Goal: Information Seeking & Learning: Learn about a topic

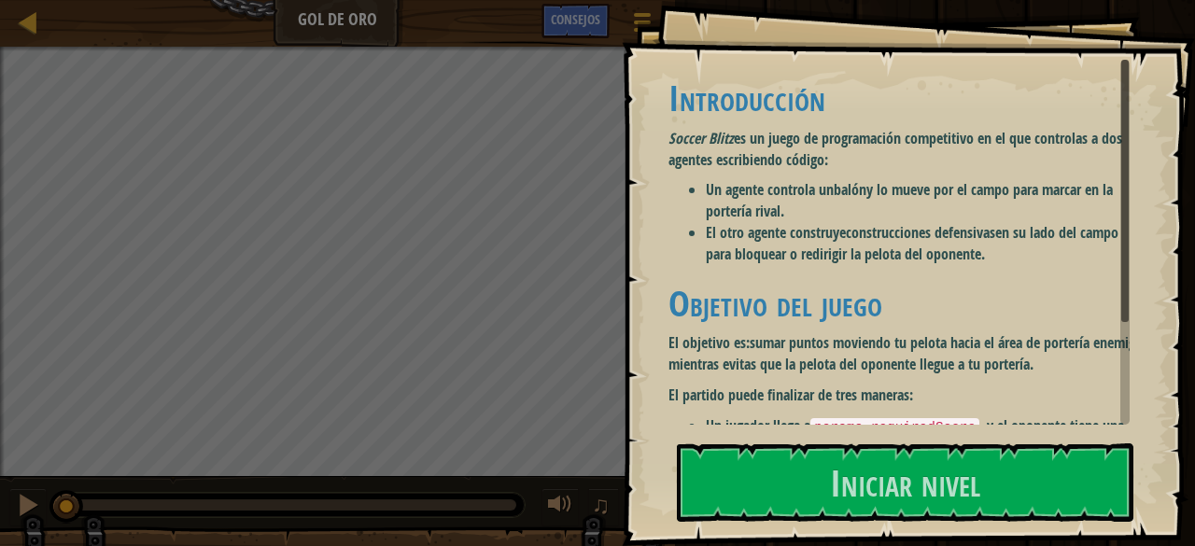
click at [1146, 7] on div "Objetivos Introducción Soccer Blitz es un juego de programación competitivo en …" at bounding box center [908, 273] width 573 height 546
drag, startPoint x: 1115, startPoint y: 315, endPoint x: 1122, endPoint y: 344, distance: 30.6
click at [1122, 344] on div "Introducción Soccer Blitz es un juego de programación competitivo en el que con…" at bounding box center [898, 242] width 461 height 365
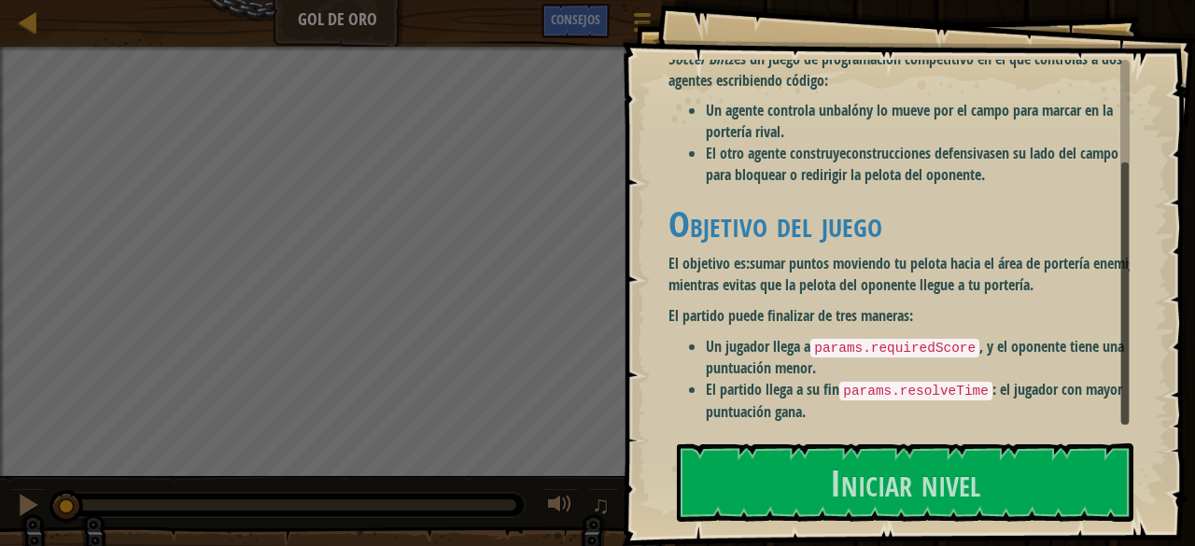
scroll to position [129, 0]
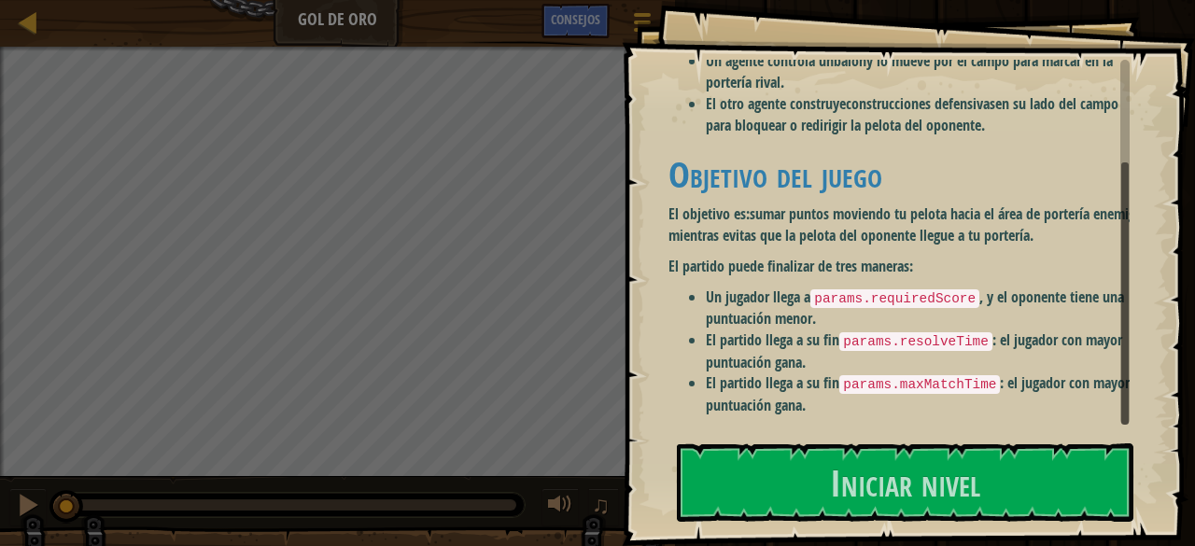
drag, startPoint x: 1126, startPoint y: 315, endPoint x: 1126, endPoint y: 589, distance: 274.4
click at [1126, 0] on html "Objetivos Introducción Soccer Blitz es un juego de programación competitivo en …" at bounding box center [597, 0] width 1195 height 0
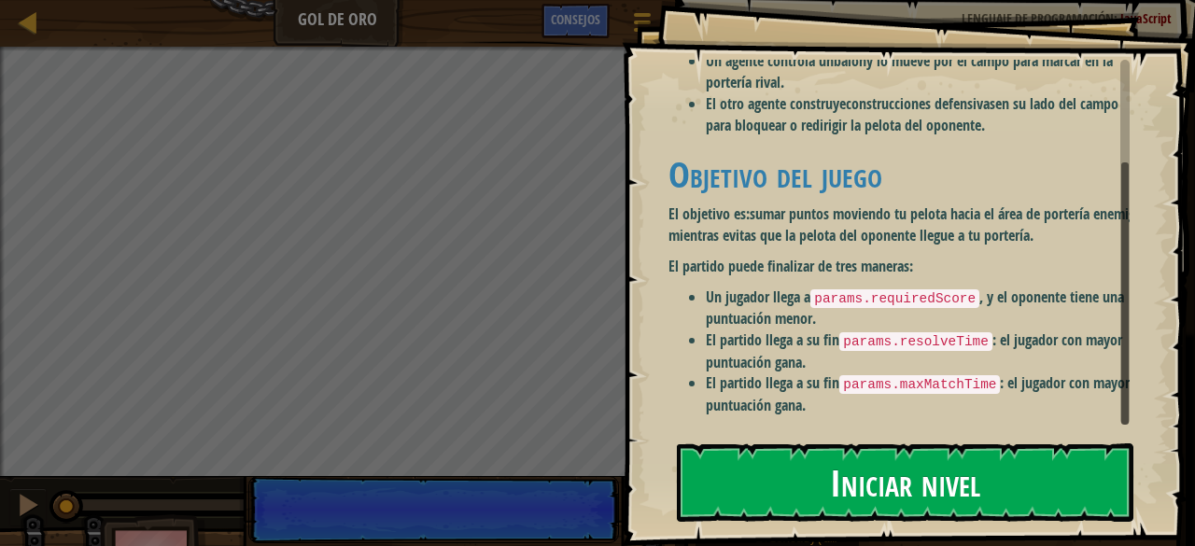
click at [871, 495] on font "Iniciar nivel" at bounding box center [905, 481] width 150 height 50
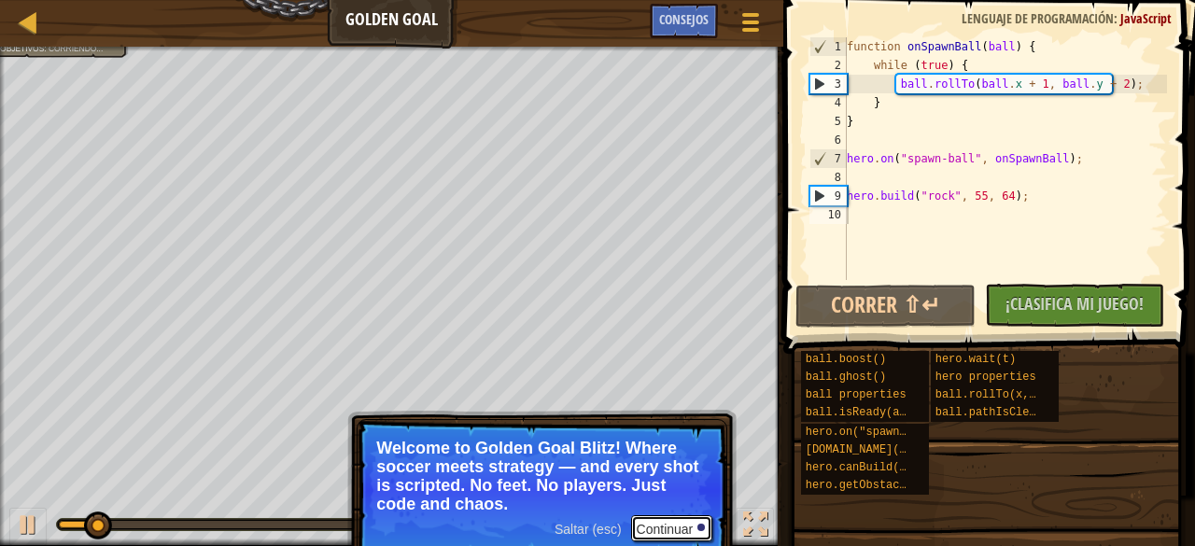
click at [676, 524] on font "Continuar" at bounding box center [665, 529] width 57 height 15
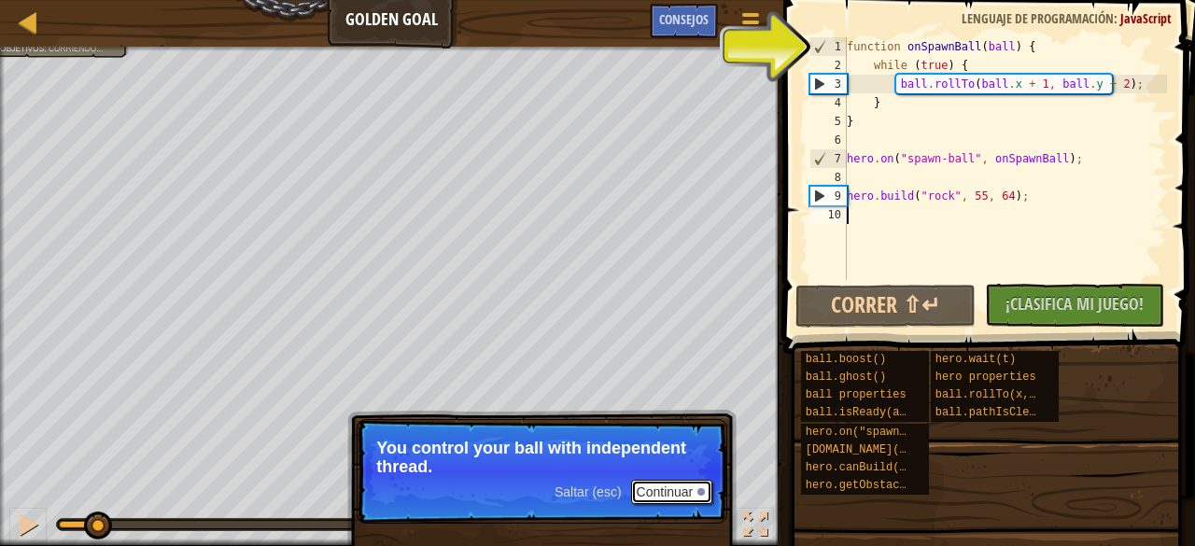
click at [683, 487] on button "Continuar" at bounding box center [672, 492] width 82 height 24
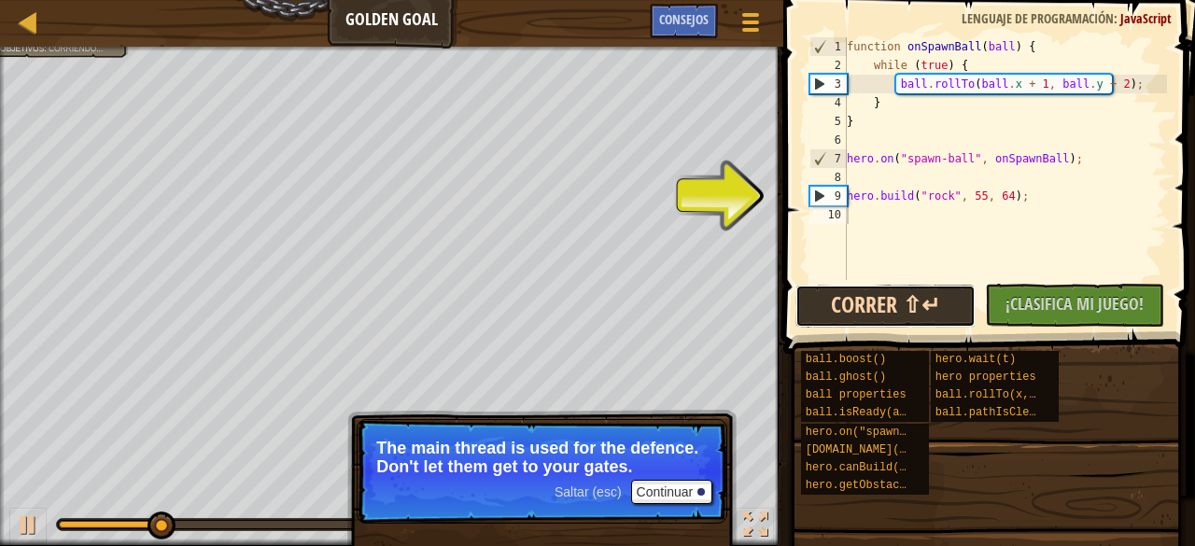
click at [870, 315] on button "Correr ⇧↵" at bounding box center [884, 306] width 179 height 43
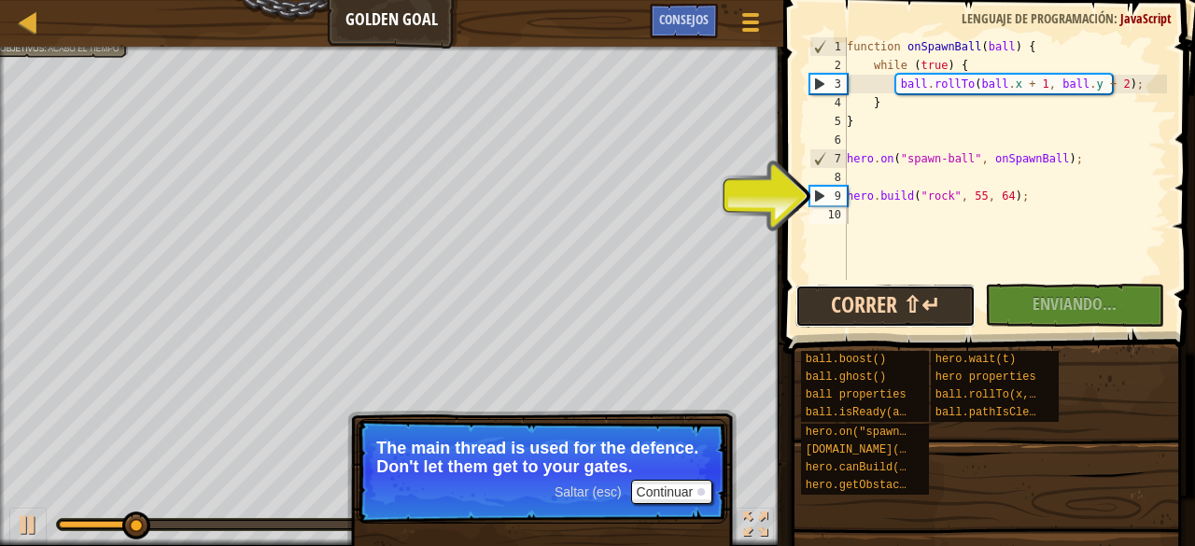
click at [870, 315] on button "Correr ⇧↵" at bounding box center [884, 306] width 179 height 43
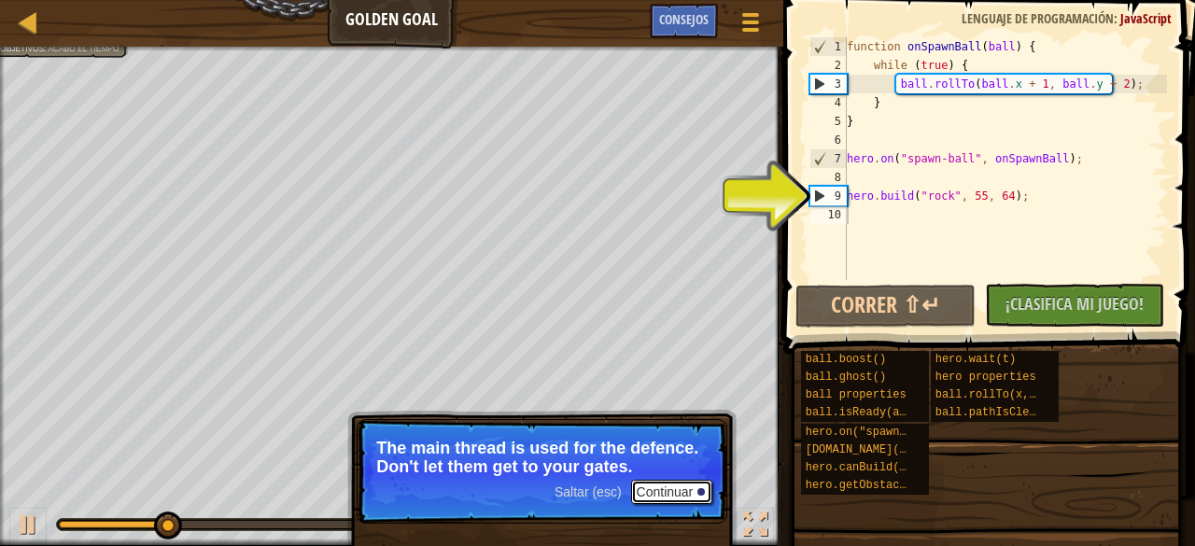
click at [666, 486] on button "Continuar" at bounding box center [672, 492] width 82 height 24
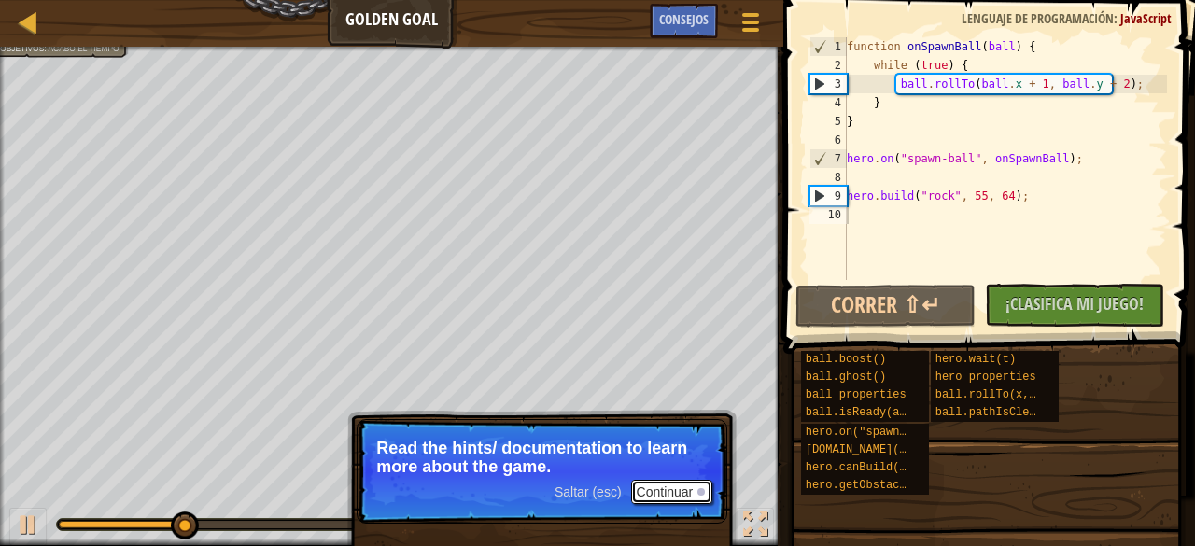
click at [698, 496] on button "Continuar" at bounding box center [672, 492] width 82 height 24
